Goal: Information Seeking & Learning: Learn about a topic

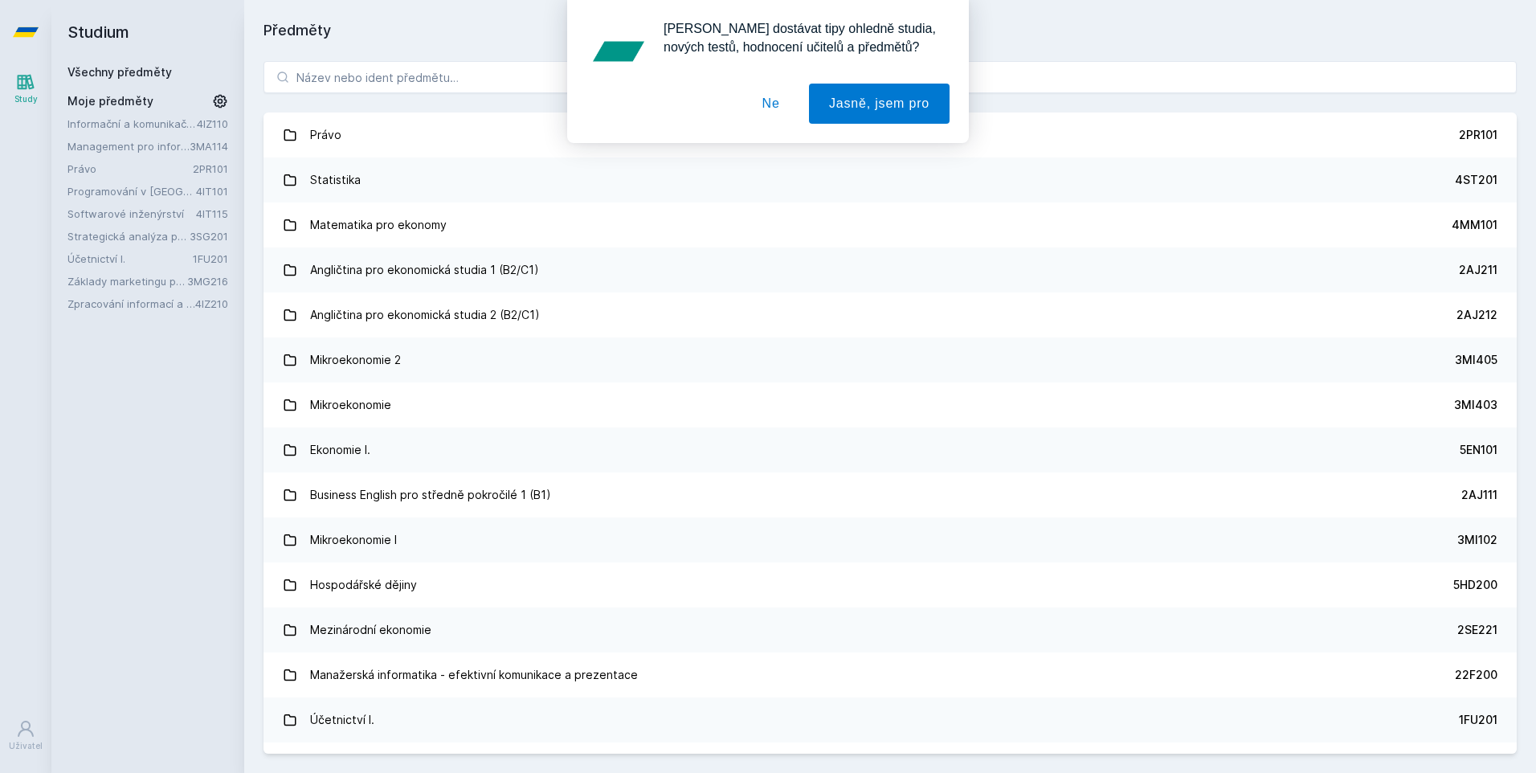
click at [772, 107] on button "Ne" at bounding box center [771, 104] width 58 height 40
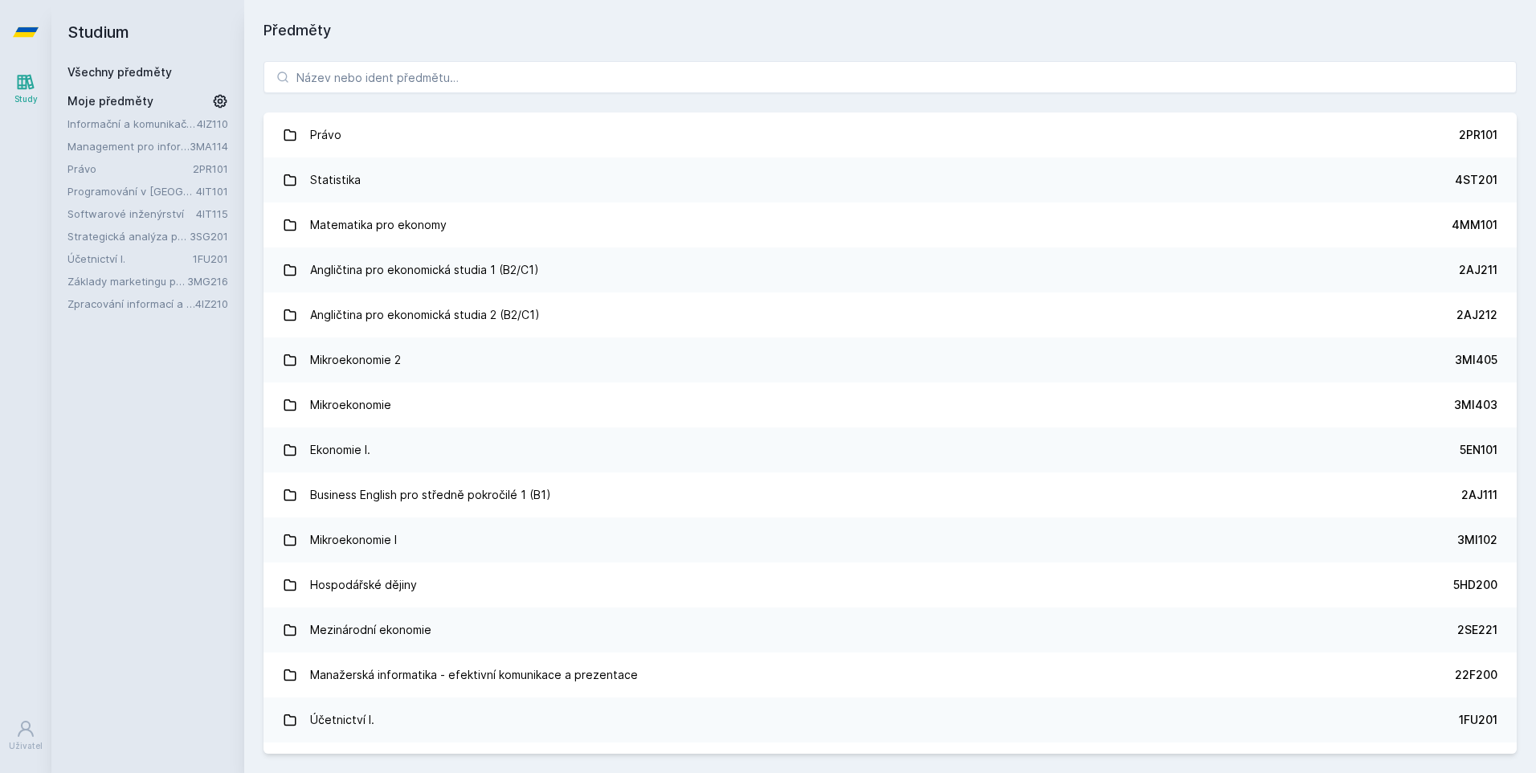
click at [586, 76] on div "[PERSON_NAME] dostávat tipy ohledně studia, nových testů, hodnocení učitelů a p…" at bounding box center [768, 71] width 1536 height 143
click at [529, 61] on input "search" at bounding box center [889, 77] width 1253 height 32
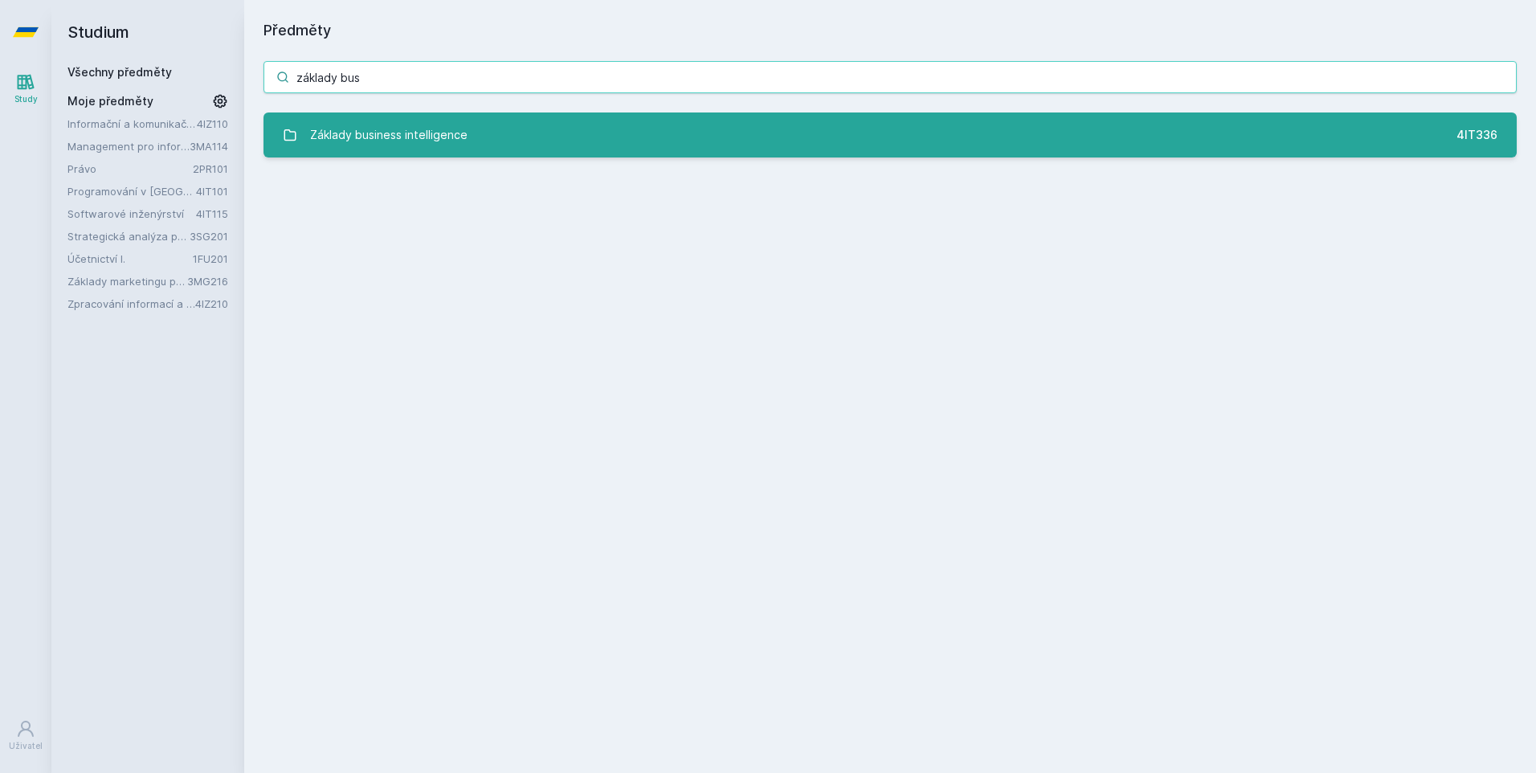
type input "základy bus"
click at [423, 140] on div "Základy business intelligence" at bounding box center [388, 135] width 157 height 32
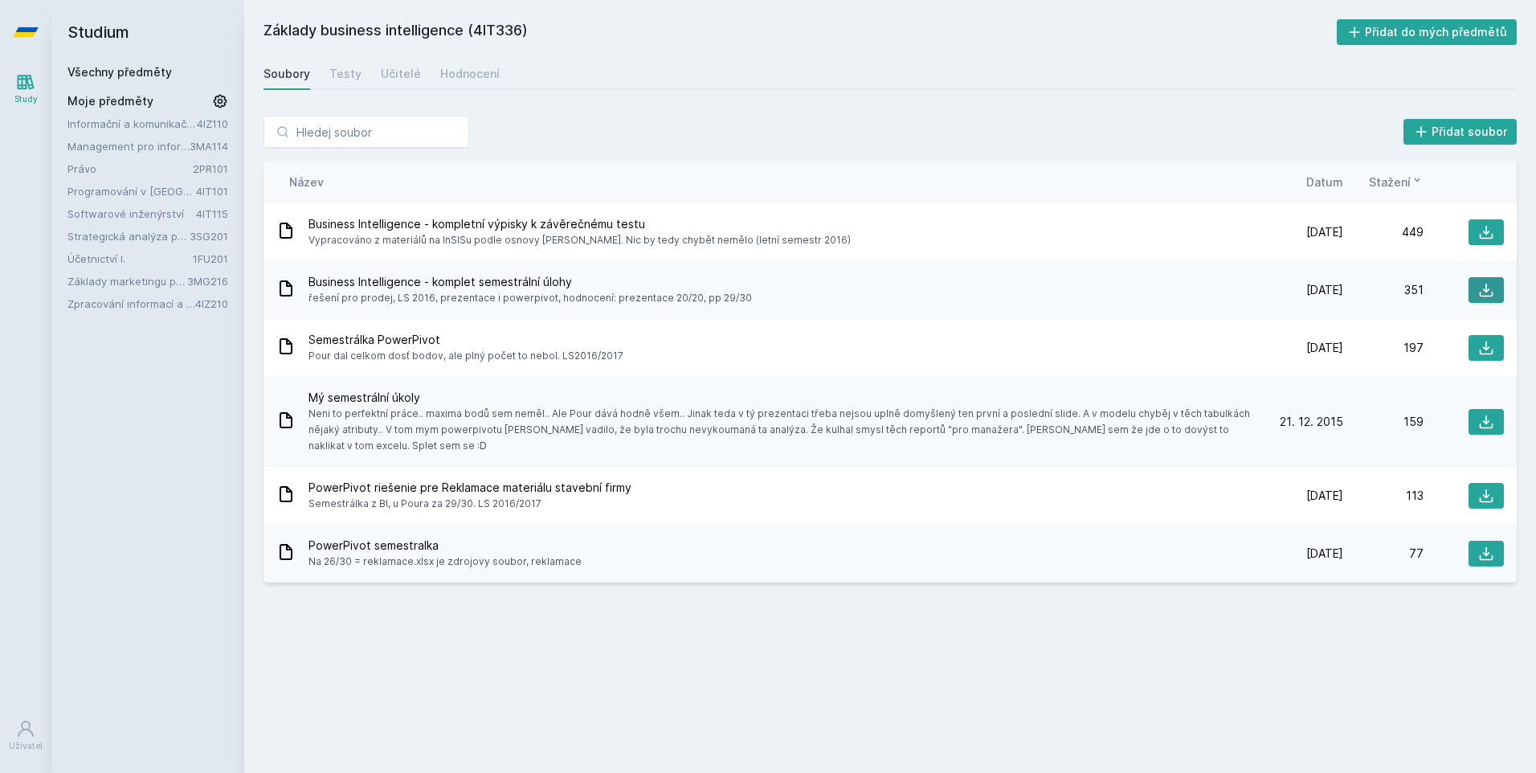
click at [1487, 282] on icon at bounding box center [1486, 290] width 16 height 16
click at [705, 610] on div "Základy business intelligence (4IT336) Přidat do mých předmětů [GEOGRAPHIC_DATA…" at bounding box center [889, 386] width 1253 height 734
